Goal: Navigation & Orientation: Find specific page/section

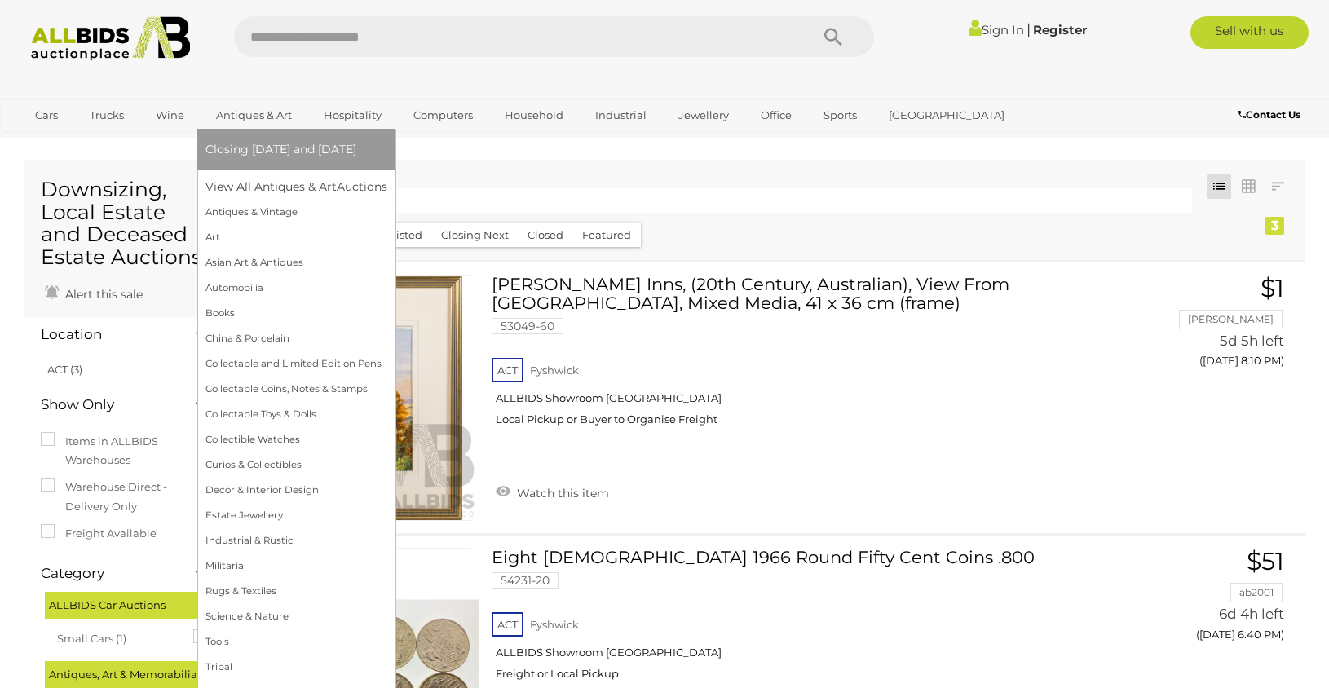
click at [267, 116] on link "Antiques & Art" at bounding box center [253, 115] width 97 height 27
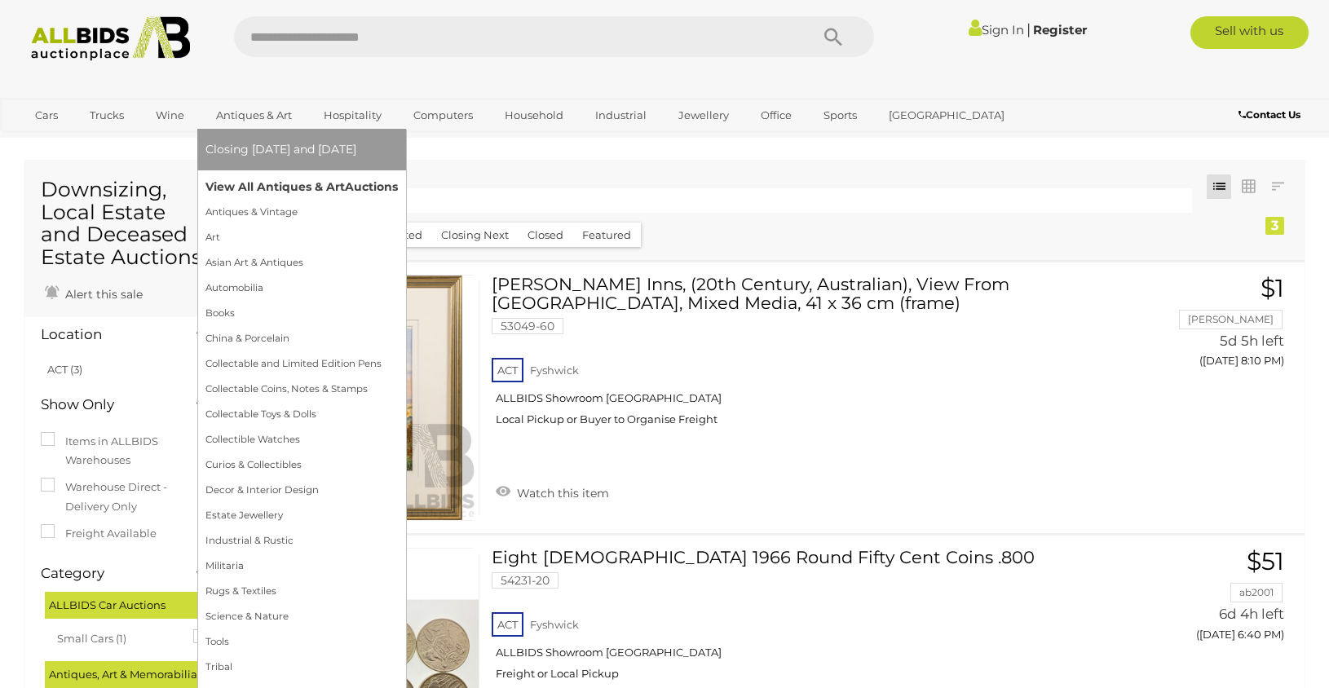
click at [261, 192] on link "View All Antiques & Art Auctions" at bounding box center [301, 186] width 192 height 25
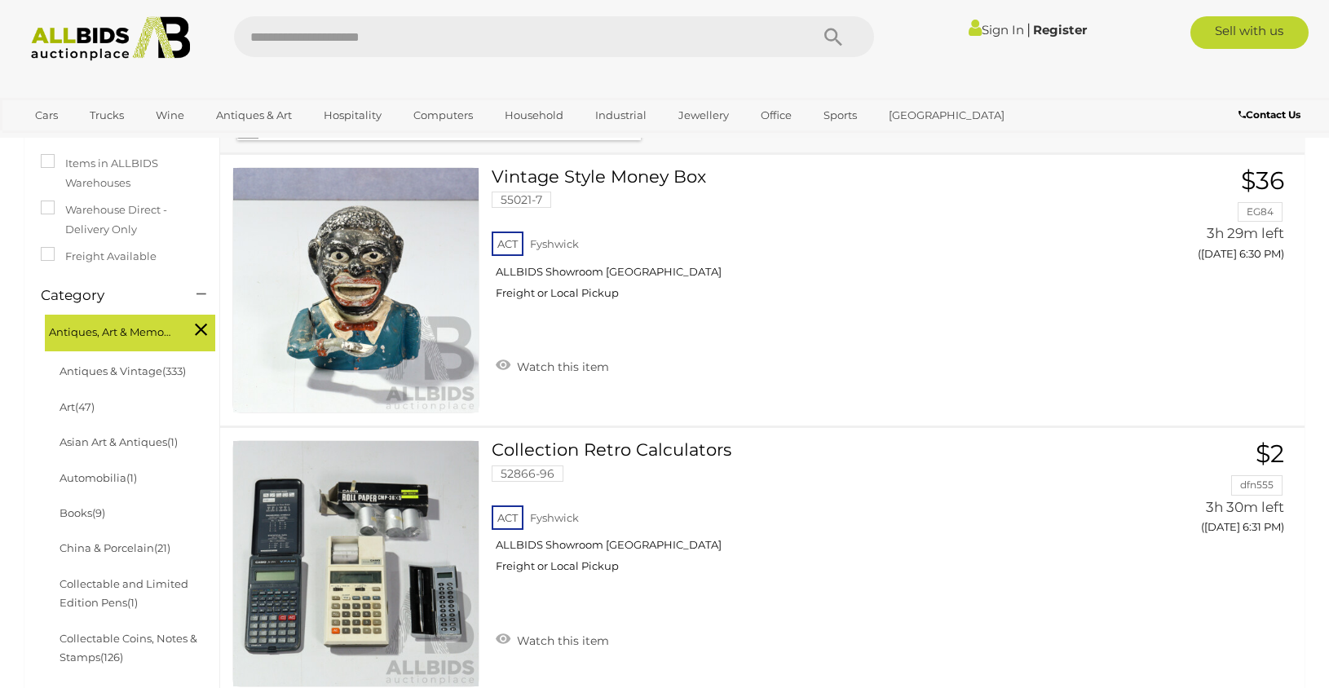
scroll to position [381, 0]
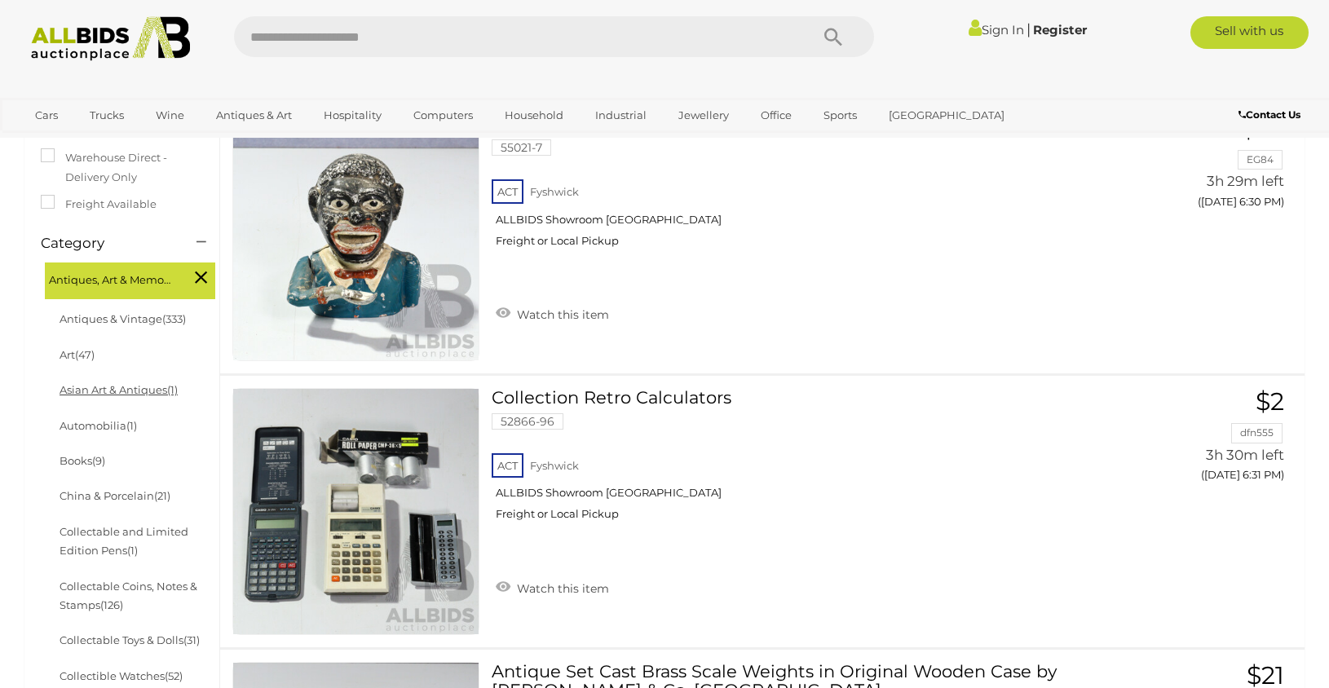
click at [124, 383] on link "Asian Art & Antiques (1)" at bounding box center [119, 389] width 118 height 13
